Goal: Information Seeking & Learning: Learn about a topic

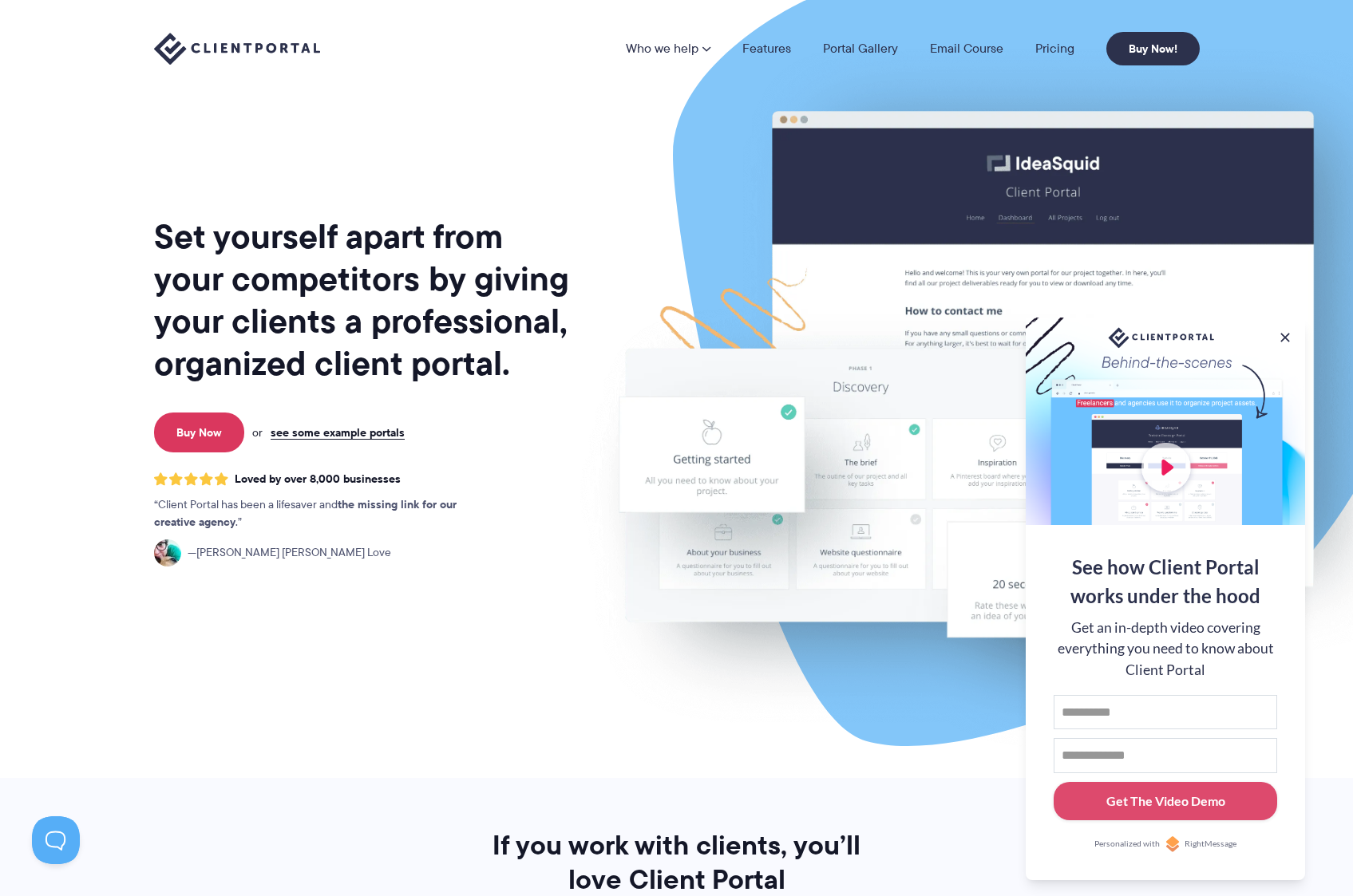
click at [1169, 473] on div at bounding box center [1165, 421] width 280 height 207
click at [1112, 708] on input "First name" at bounding box center [1165, 712] width 223 height 35
type input "*********"
type input "**********"
click at [1179, 810] on div "Get The Video Demo" at bounding box center [1165, 800] width 118 height 19
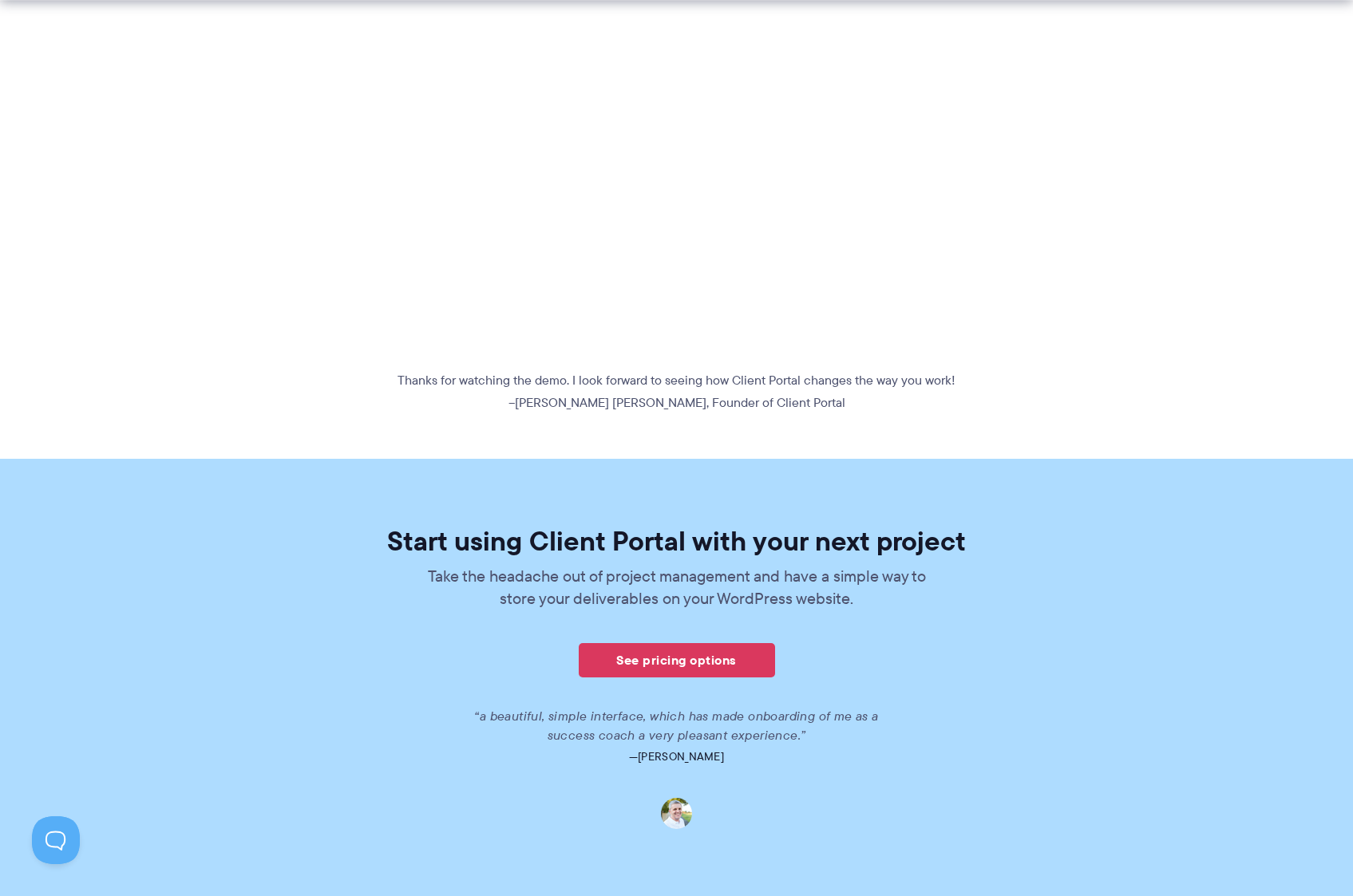
scroll to position [577, 0]
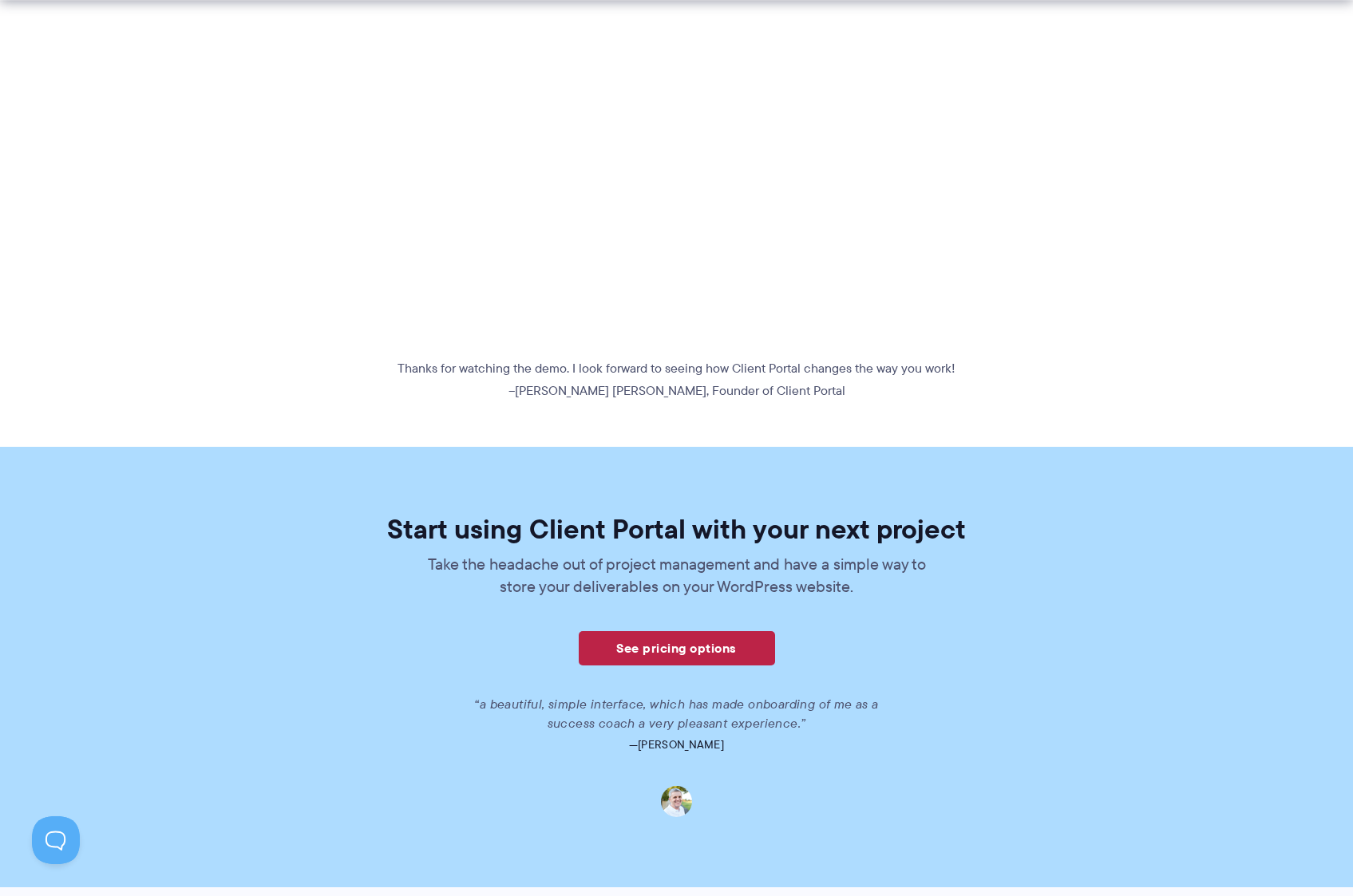
click at [676, 648] on link "See pricing options" at bounding box center [676, 648] width 196 height 34
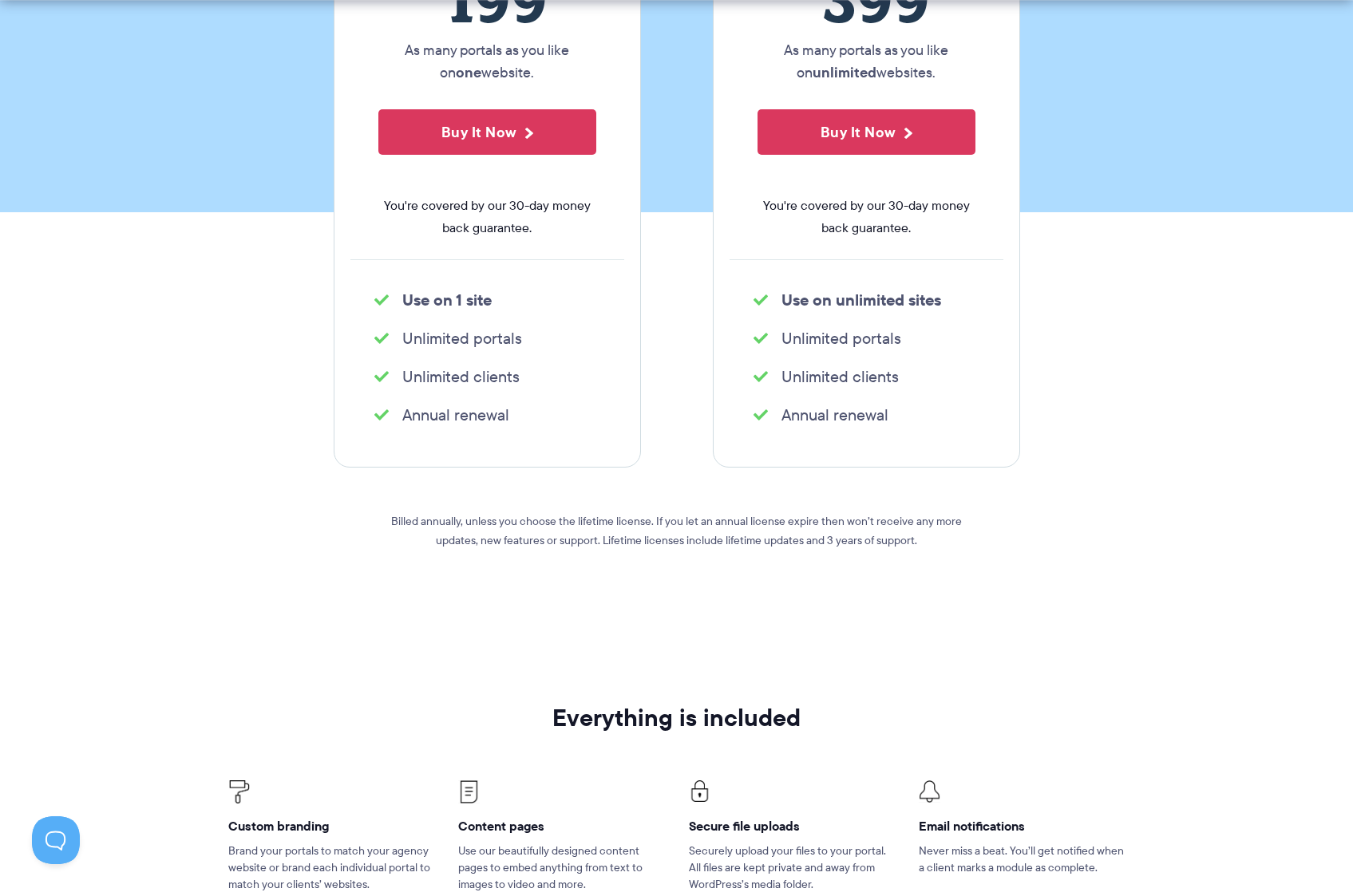
scroll to position [417, 0]
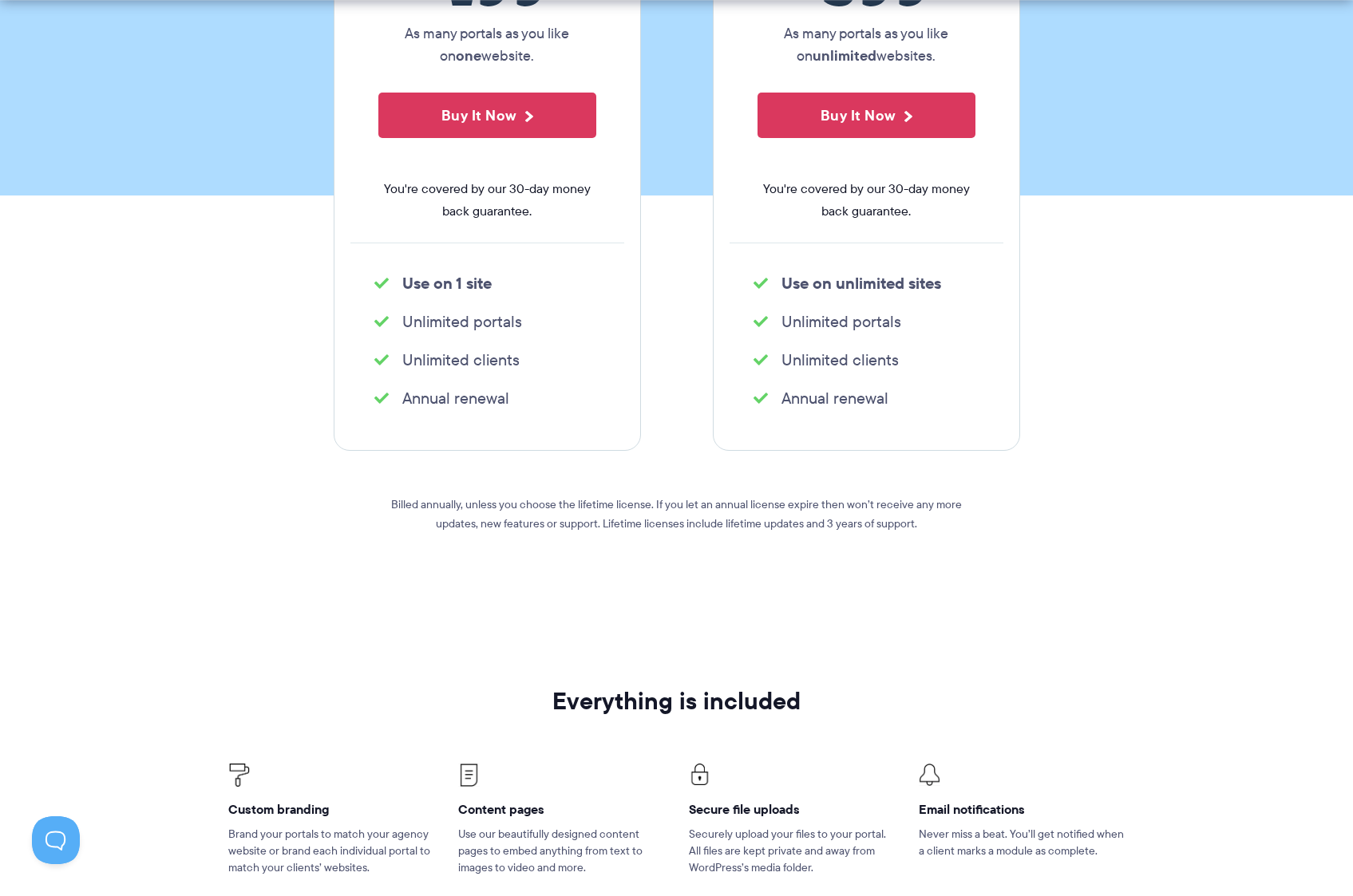
drag, startPoint x: 398, startPoint y: 398, endPoint x: 511, endPoint y: 402, distance: 113.1
click at [511, 403] on li "Annual renewal" at bounding box center [487, 398] width 226 height 22
click at [567, 505] on p "Billed annually, unless you choose the lifetime license. If you let an annual l…" at bounding box center [676, 514] width 574 height 38
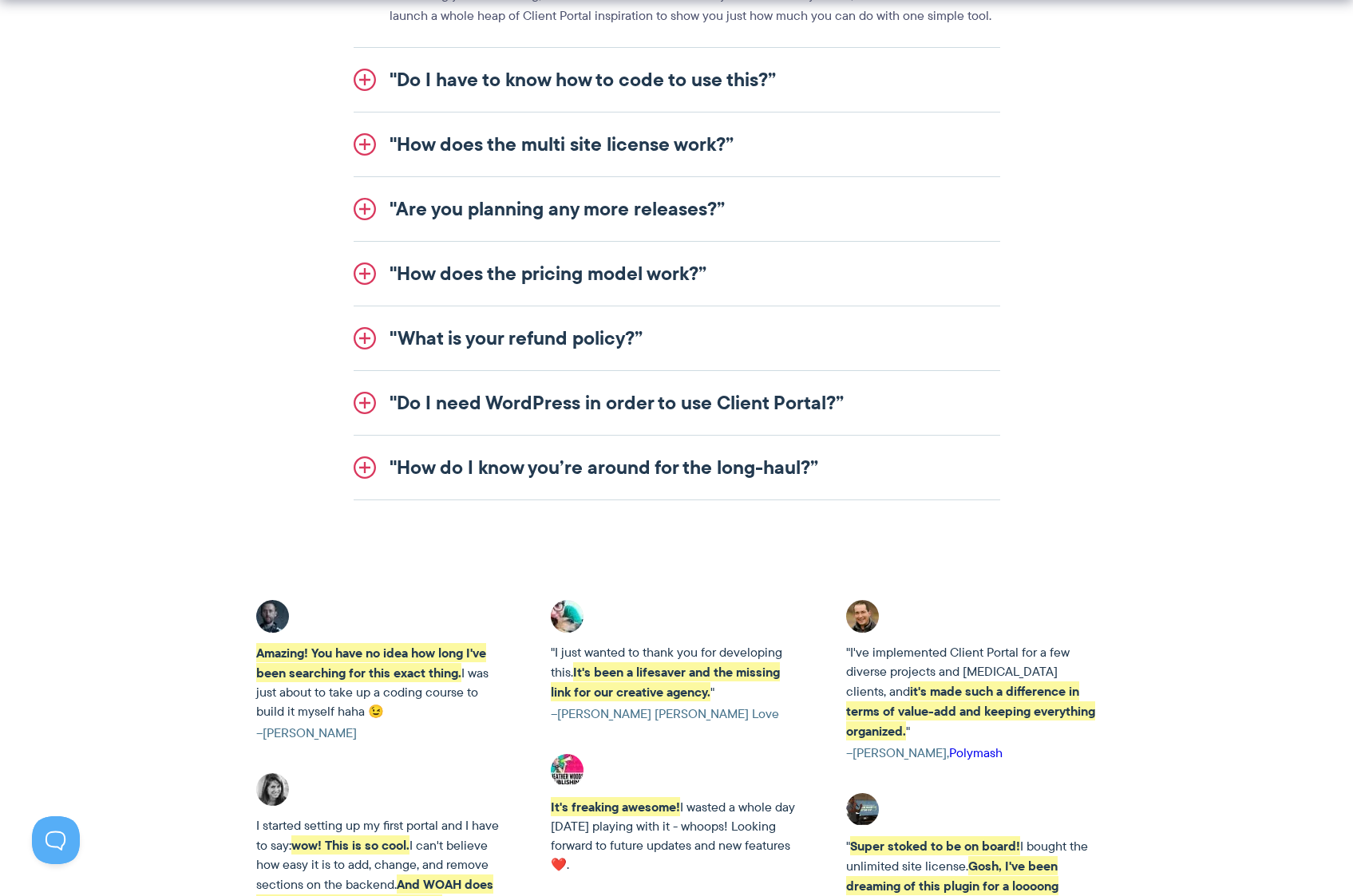
scroll to position [2121, 0]
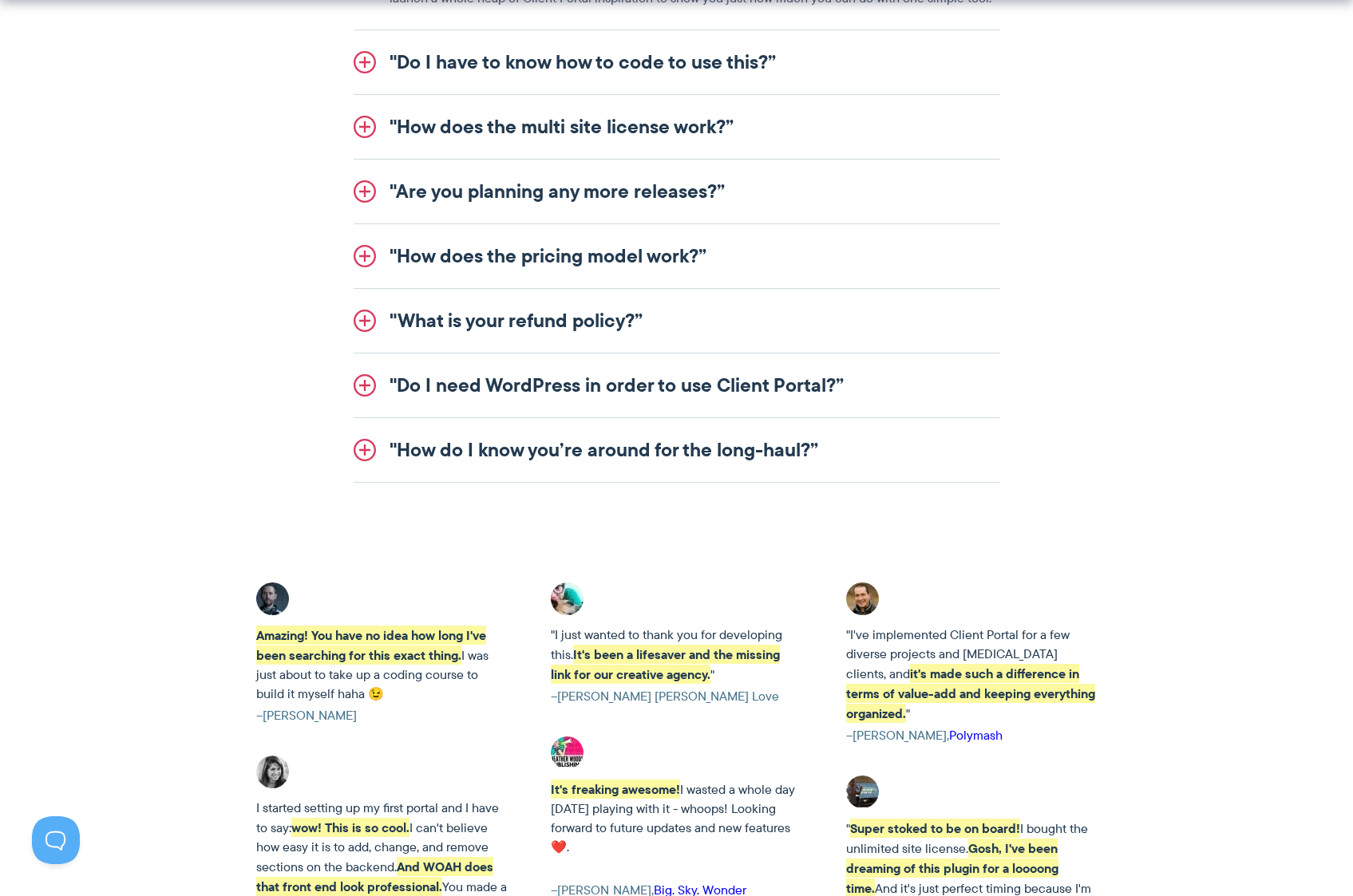
click at [493, 439] on link ""How do I know you’re around for the long-haul?”" at bounding box center [676, 450] width 646 height 64
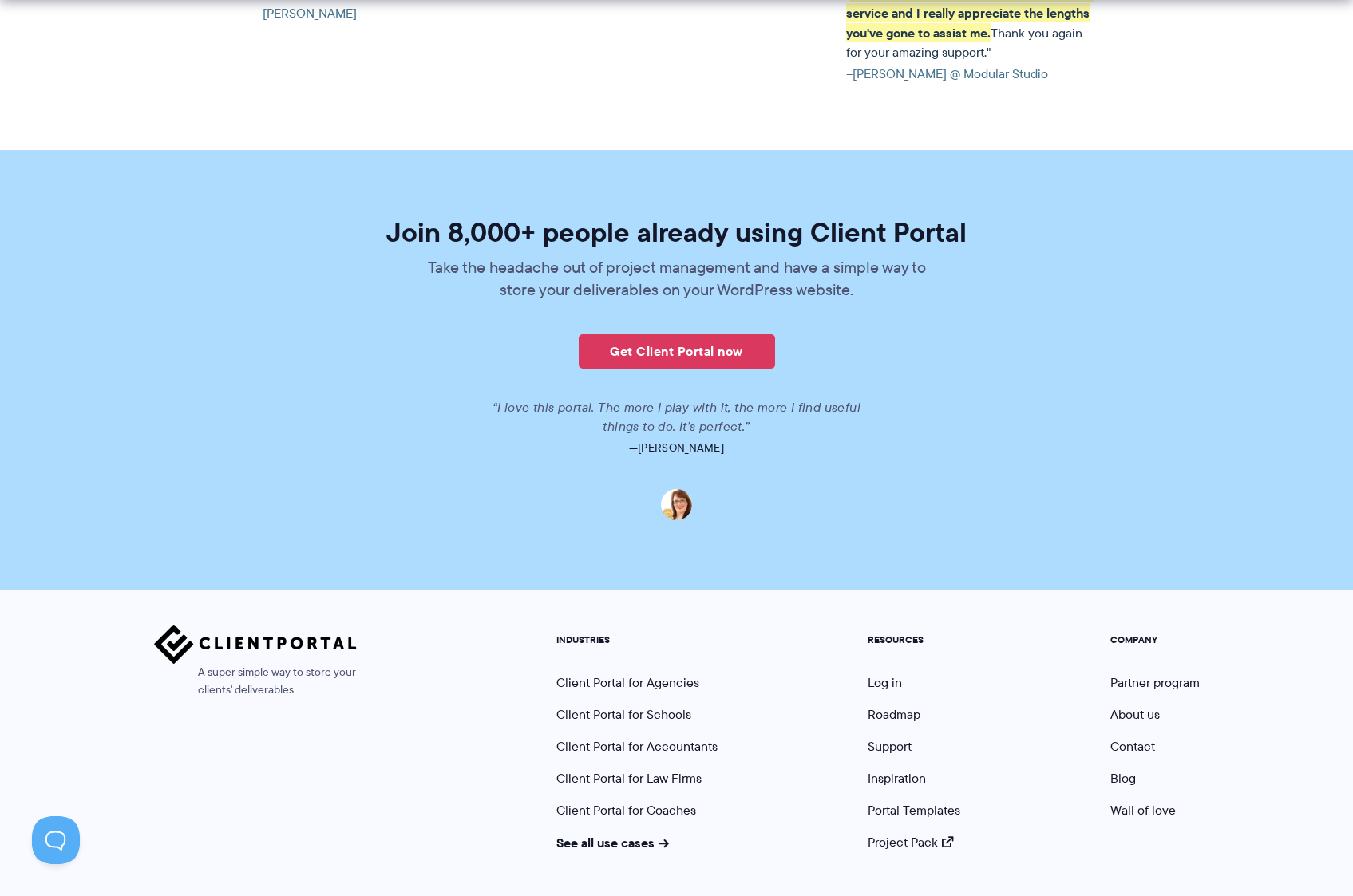
scroll to position [3709, 0]
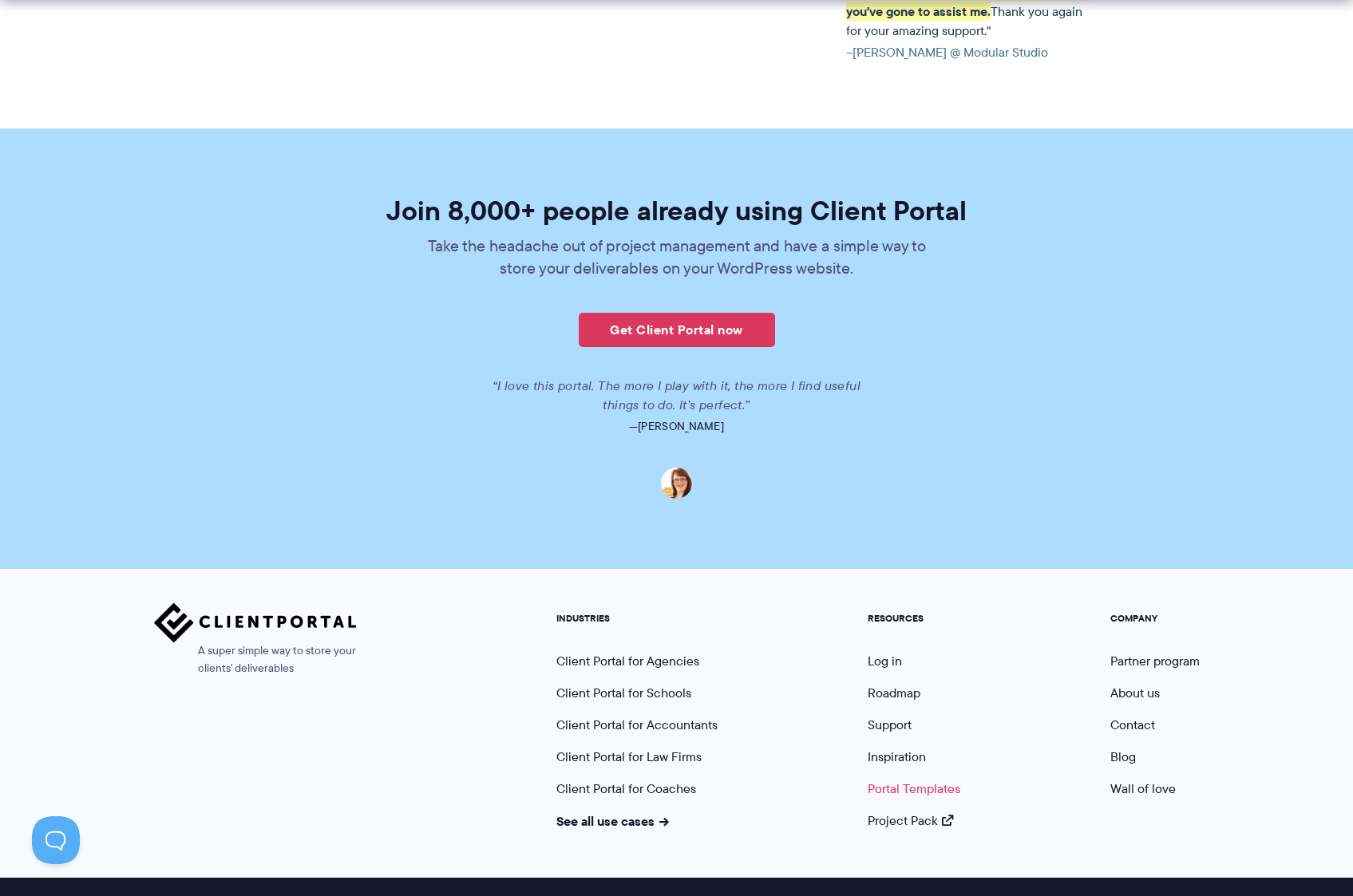
click at [914, 780] on link "Portal Templates" at bounding box center [913, 788] width 93 height 18
